Goal: Find specific page/section: Find specific page/section

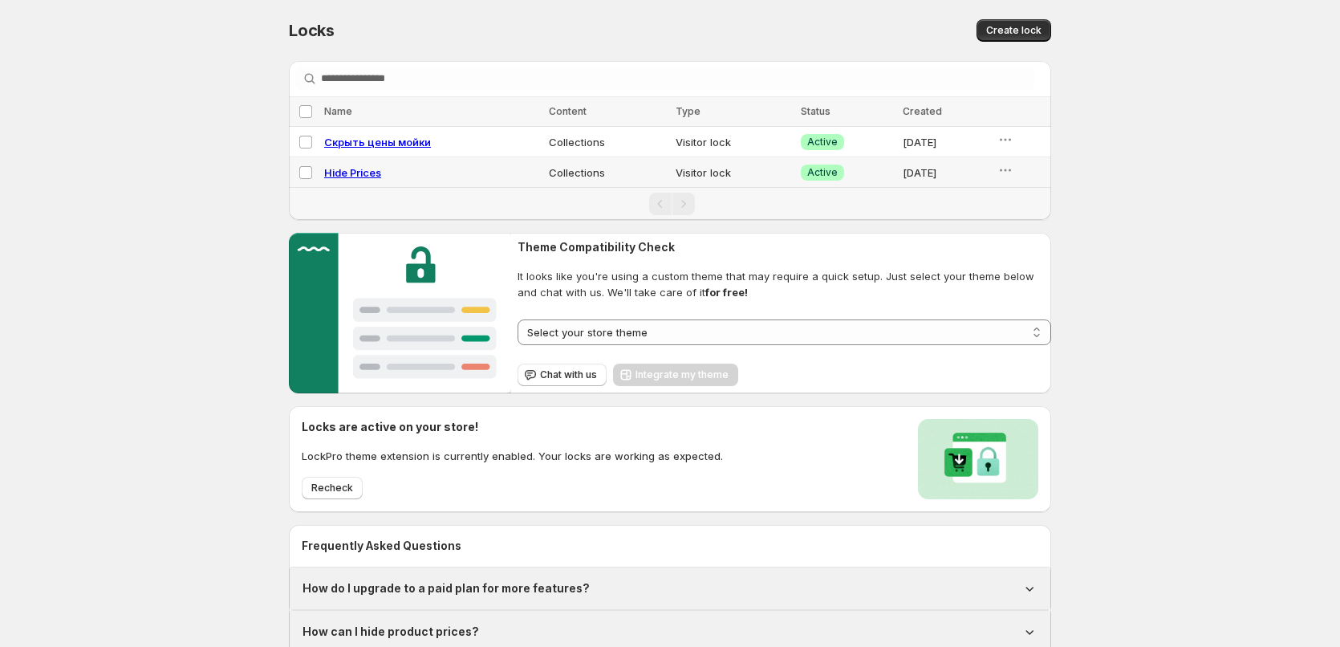
click at [345, 177] on span "Hide Prices" at bounding box center [352, 172] width 57 height 13
select select "**********"
select select "******"
